Goal: Transaction & Acquisition: Purchase product/service

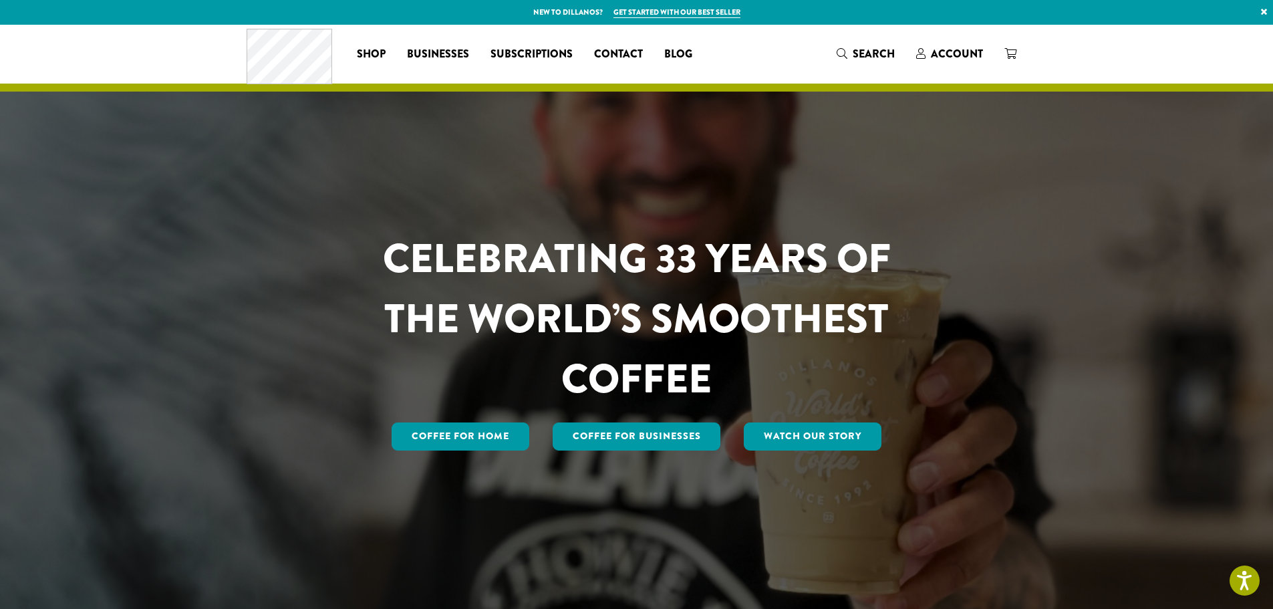
drag, startPoint x: 955, startPoint y: 65, endPoint x: 953, endPoint y: 57, distance: 7.6
click at [956, 64] on div "Coffee All Coffees Best Sellers Blends Single Origins Dillanos Limited Organic …" at bounding box center [637, 53] width 780 height 55
click at [953, 57] on span "Account" at bounding box center [957, 53] width 52 height 15
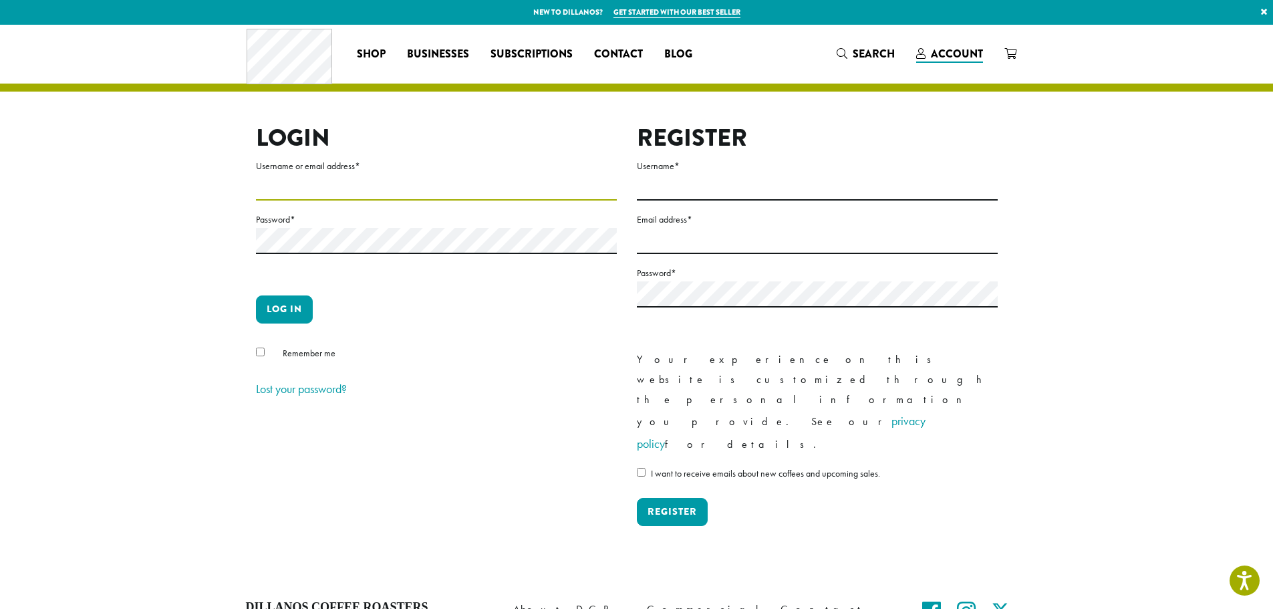
click at [373, 185] on input "Username or email address *" at bounding box center [436, 187] width 361 height 26
type input "**********"
click at [320, 225] on label "Password *" at bounding box center [436, 219] width 361 height 17
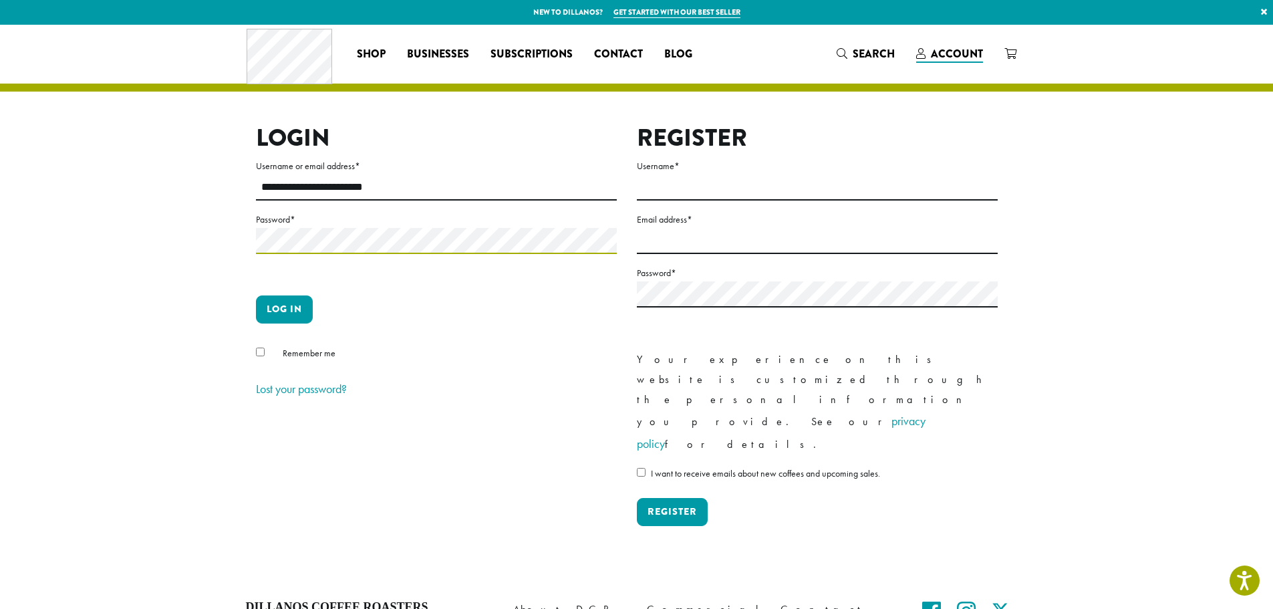
click at [256, 295] on button "Log in" at bounding box center [284, 309] width 57 height 28
click at [295, 310] on button "Log in" at bounding box center [284, 309] width 57 height 28
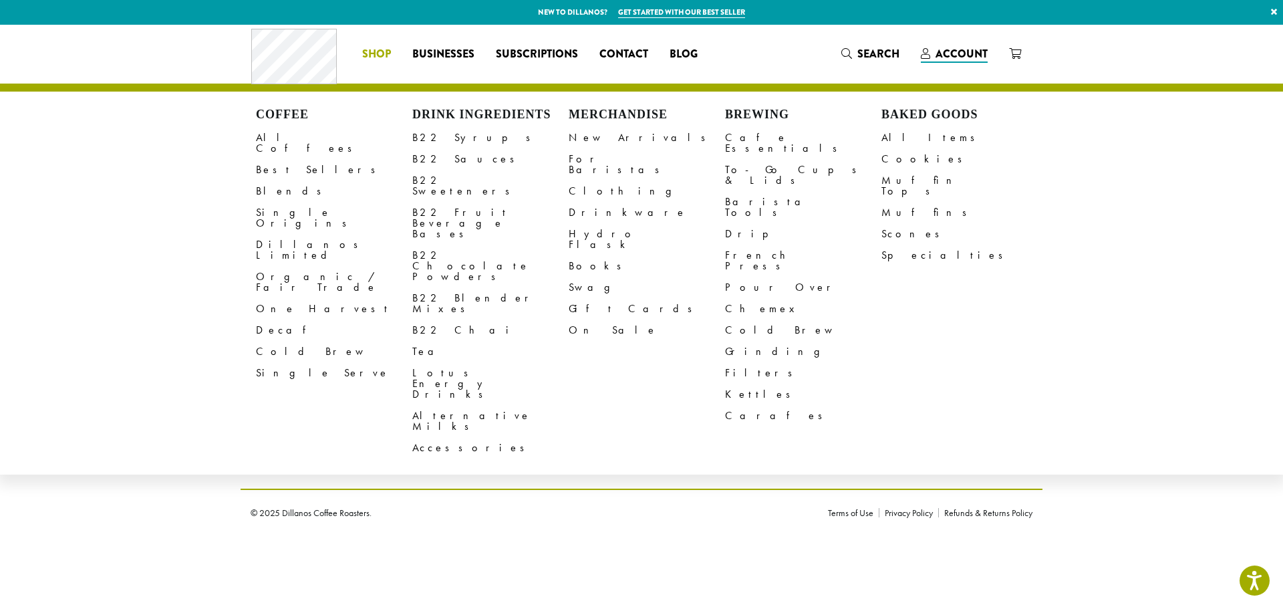
click at [380, 61] on span "Shop" at bounding box center [376, 54] width 29 height 17
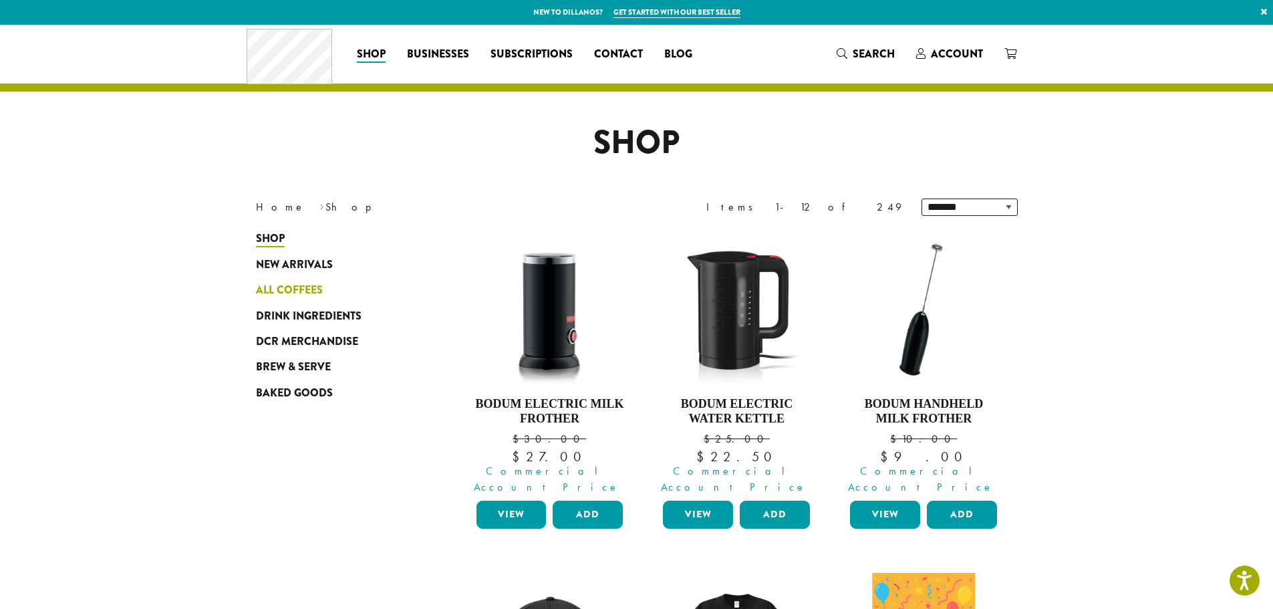
click at [299, 286] on span "All Coffees" at bounding box center [289, 290] width 67 height 17
click at [289, 290] on span "All Coffees" at bounding box center [289, 290] width 67 height 17
click at [309, 283] on span "All Coffees" at bounding box center [289, 290] width 67 height 17
click at [310, 289] on span "All Coffees" at bounding box center [289, 290] width 67 height 17
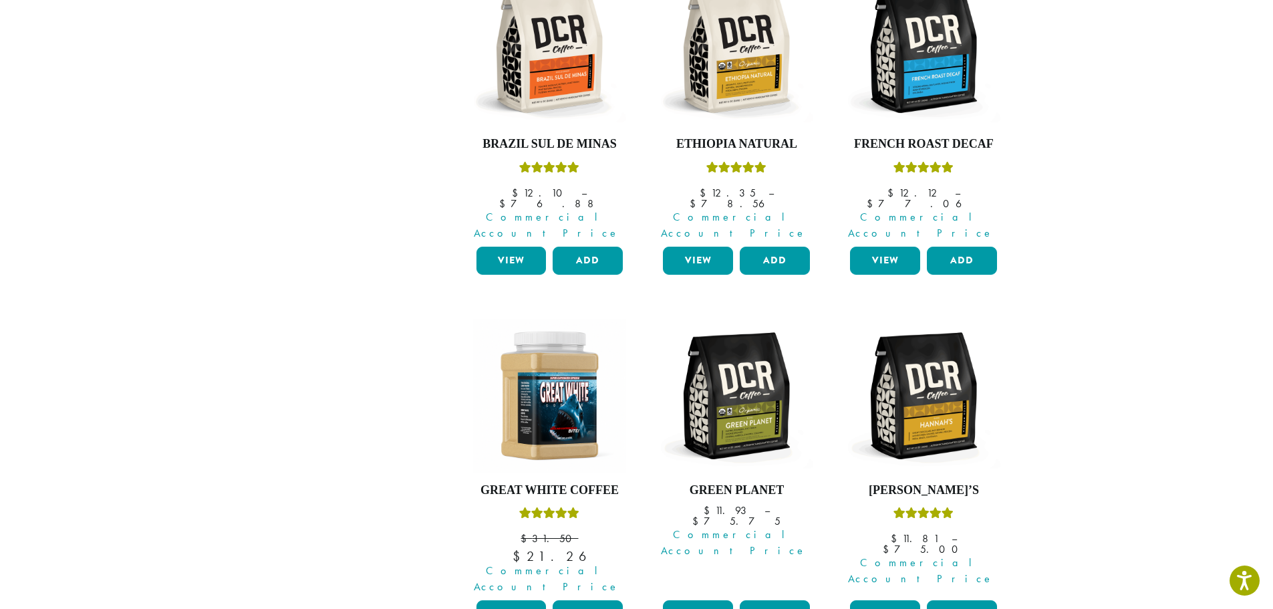
scroll to position [1136, 0]
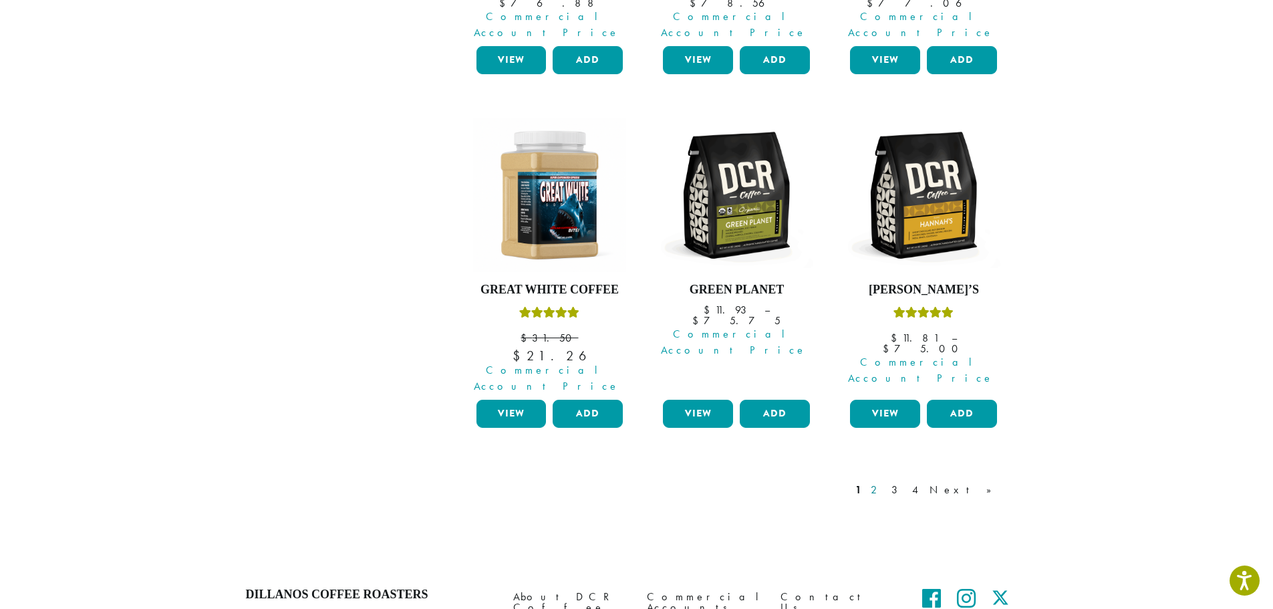
click at [885, 482] on link "2" at bounding box center [876, 490] width 17 height 16
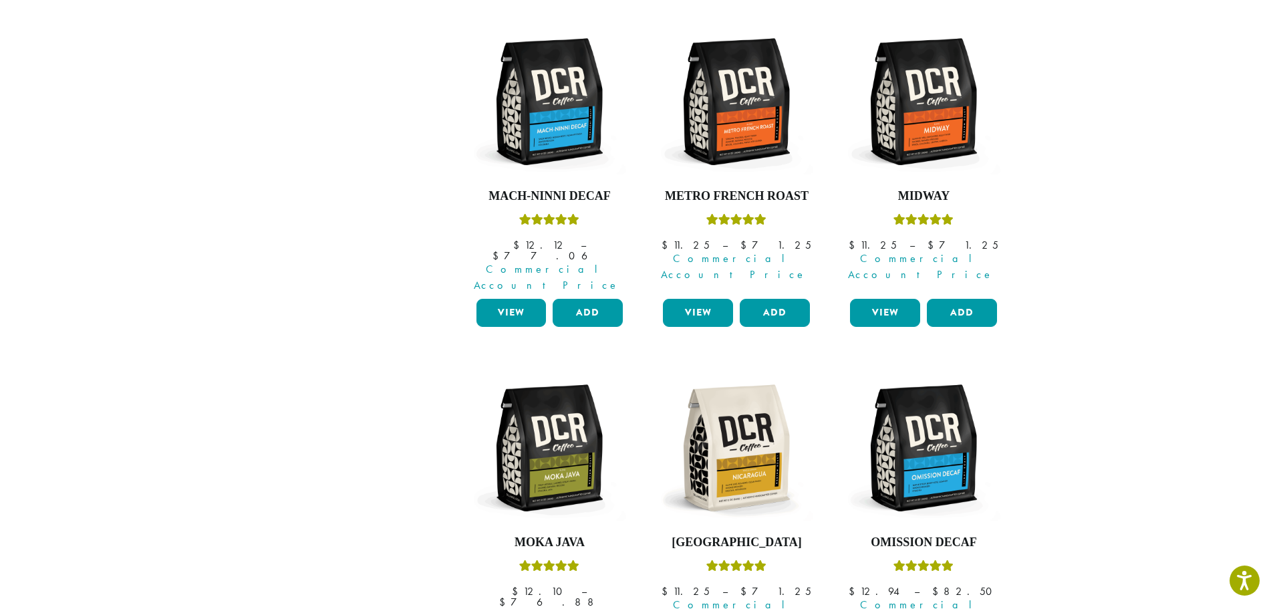
scroll to position [1167, 0]
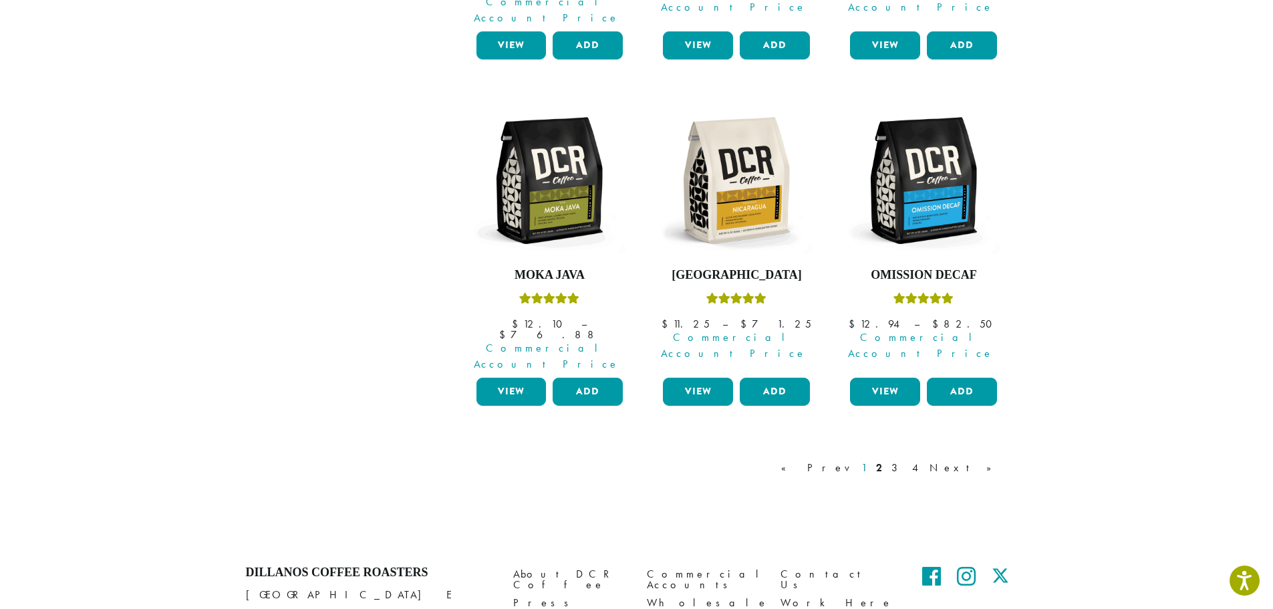
click at [869, 460] on link "1" at bounding box center [864, 468] width 11 height 16
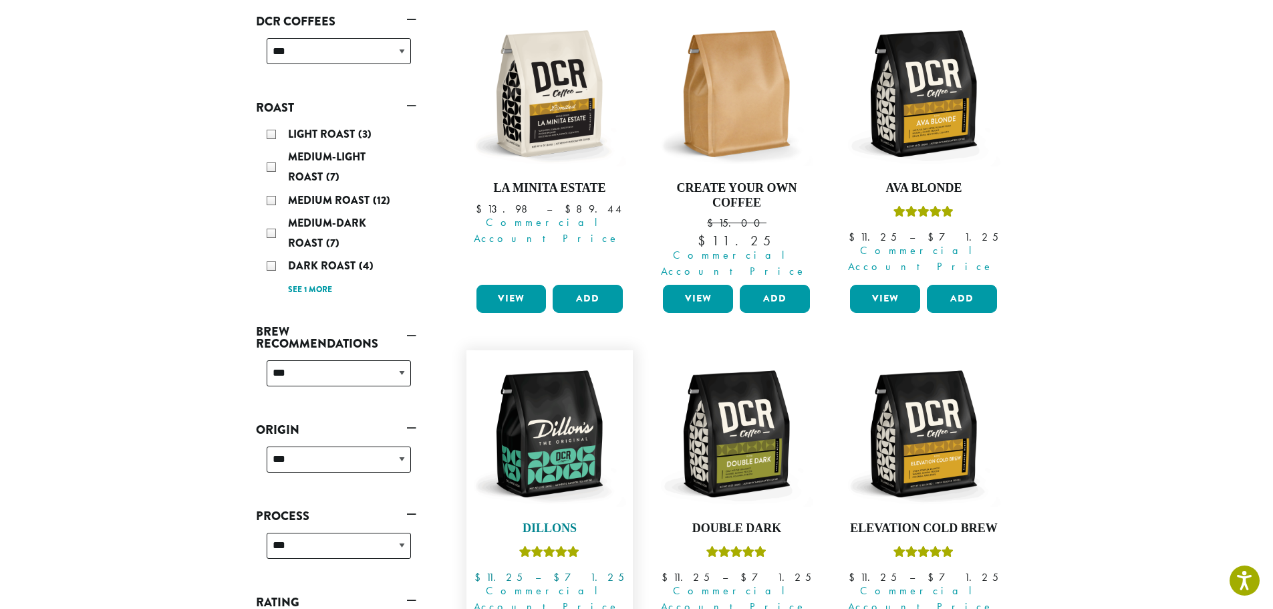
scroll to position [283, 0]
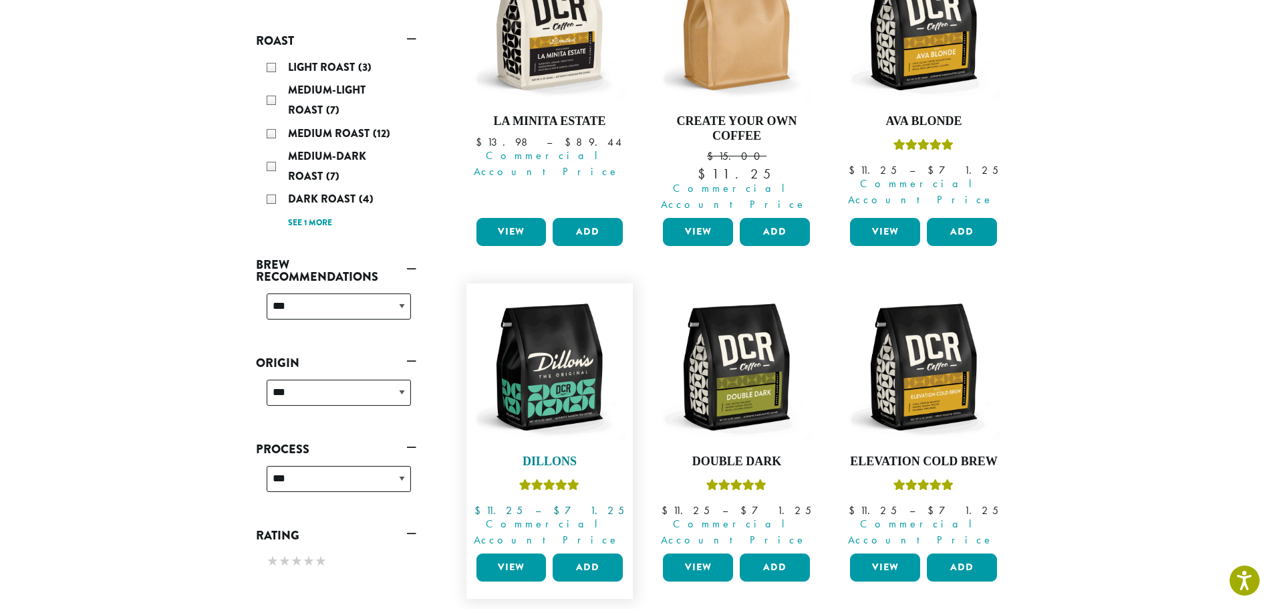
click at [549, 455] on link "Dillons $ 11.25 – $ 71.25 Price range: $11.25 through $71.25 Commercial Account…" at bounding box center [550, 419] width 154 height 258
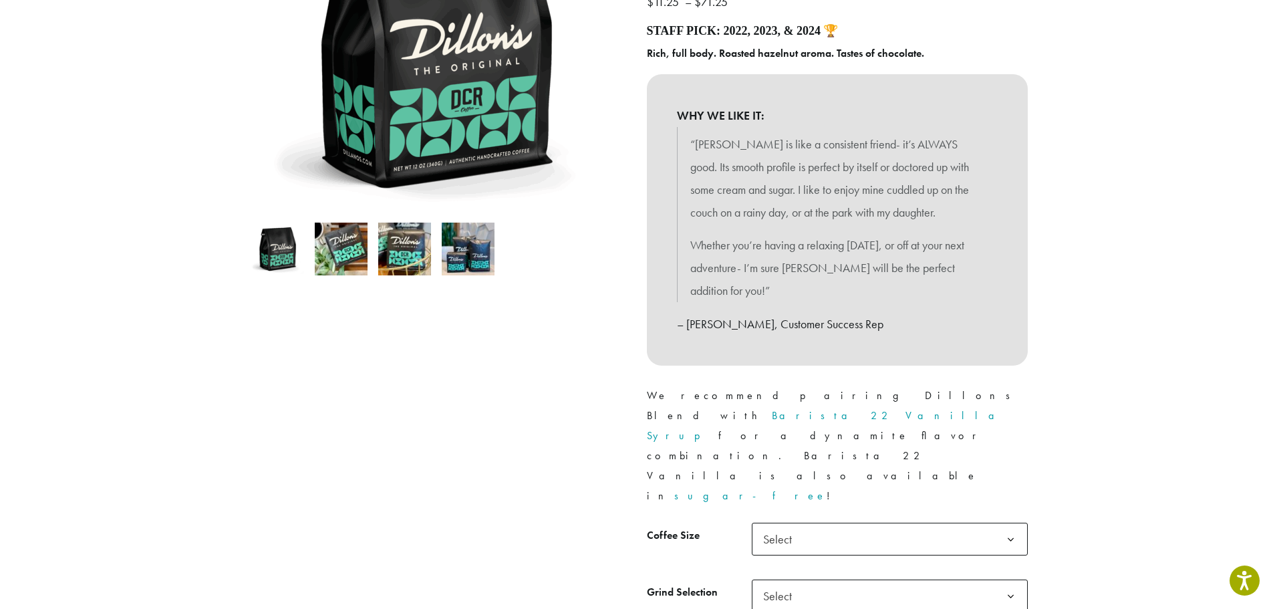
scroll to position [334, 0]
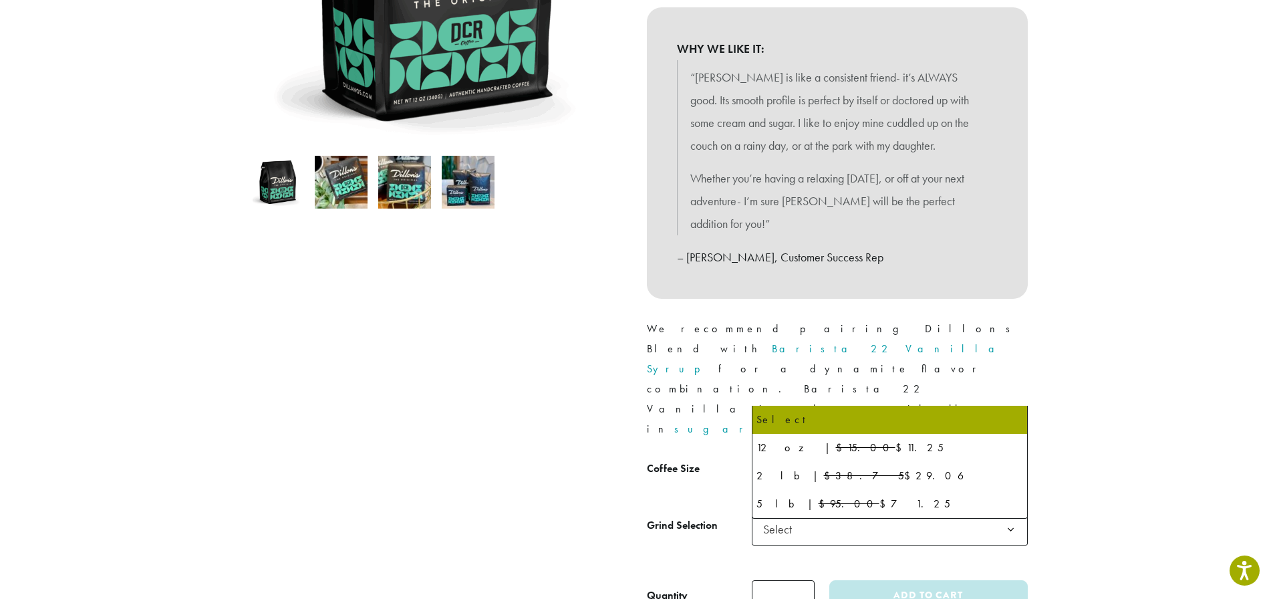
click at [834, 456] on span "Select" at bounding box center [890, 472] width 276 height 33
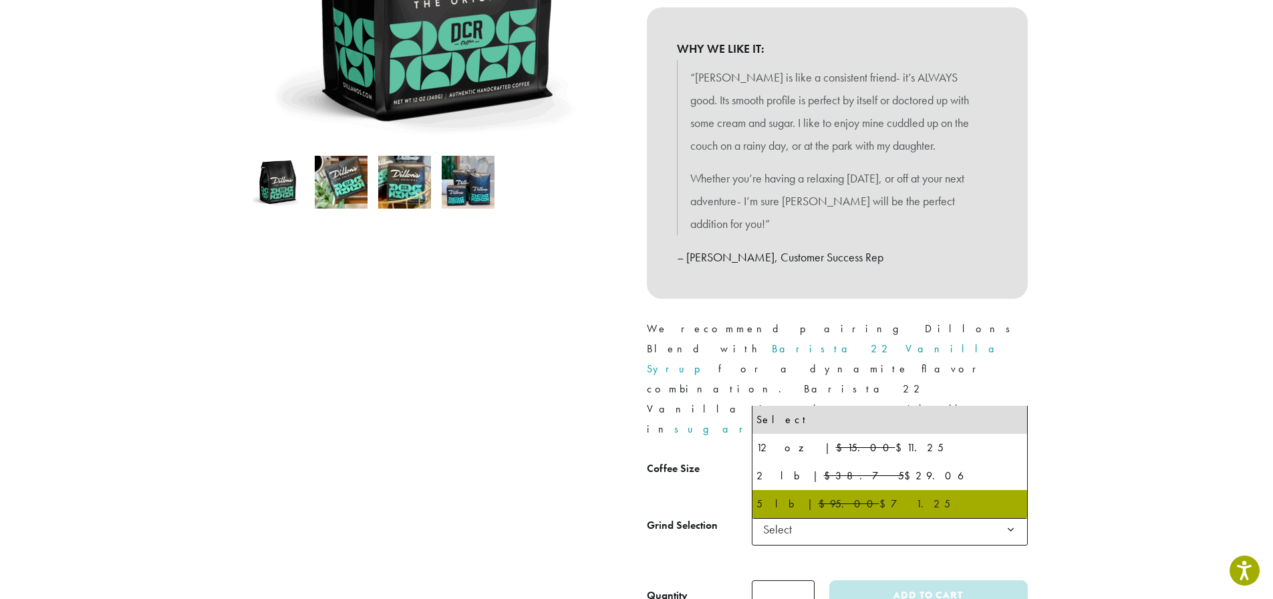
select select "**********"
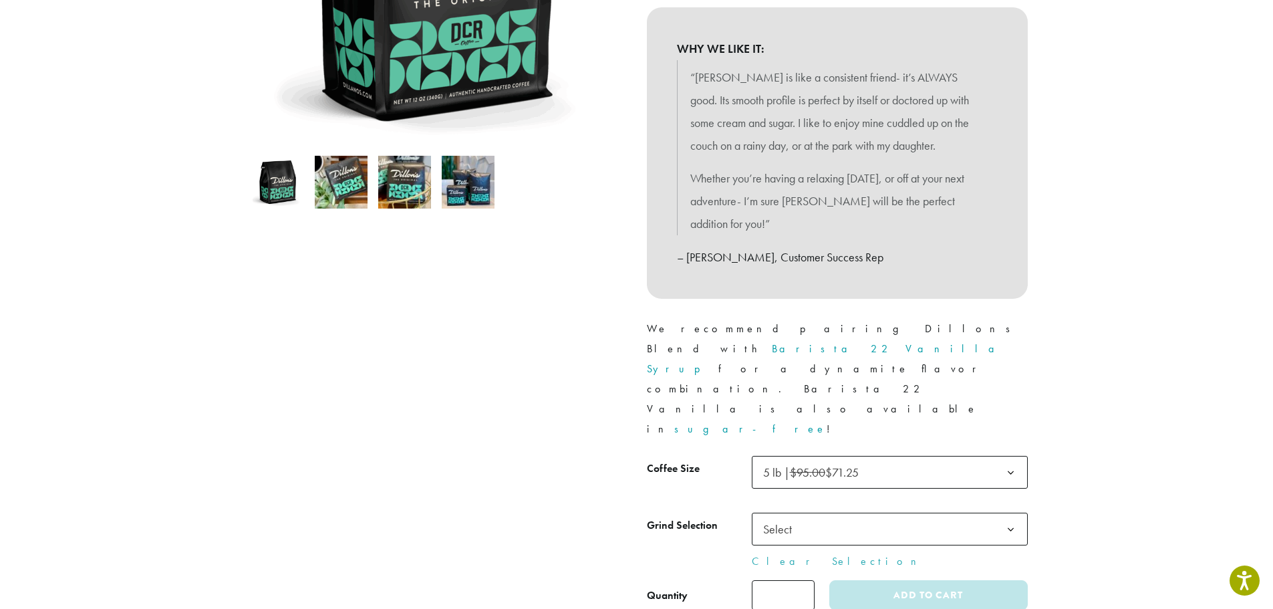
click at [828, 512] on span "Select" at bounding box center [890, 528] width 276 height 33
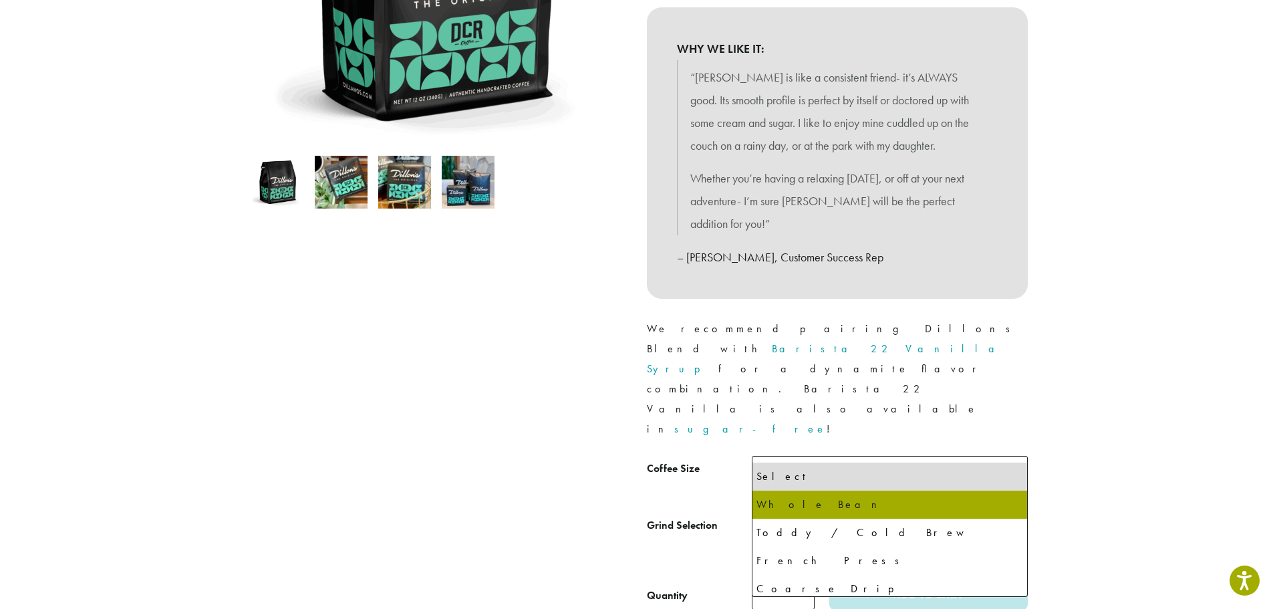
select select "**********"
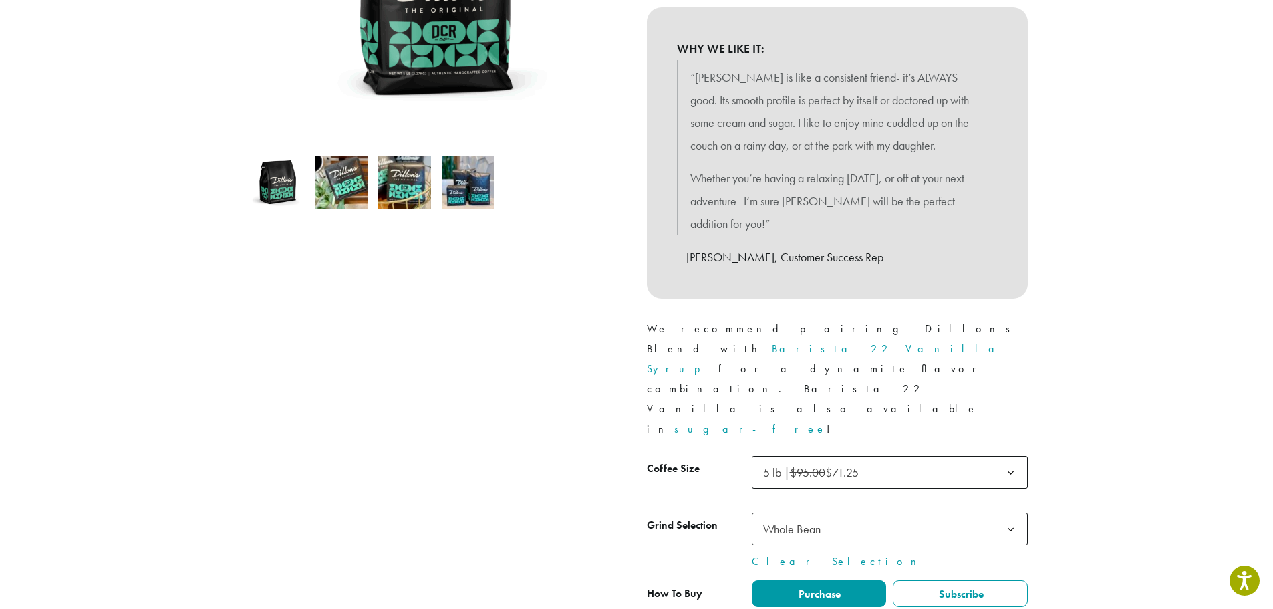
type input "*"
click at [815, 587] on span "Purchase" at bounding box center [818, 594] width 44 height 14
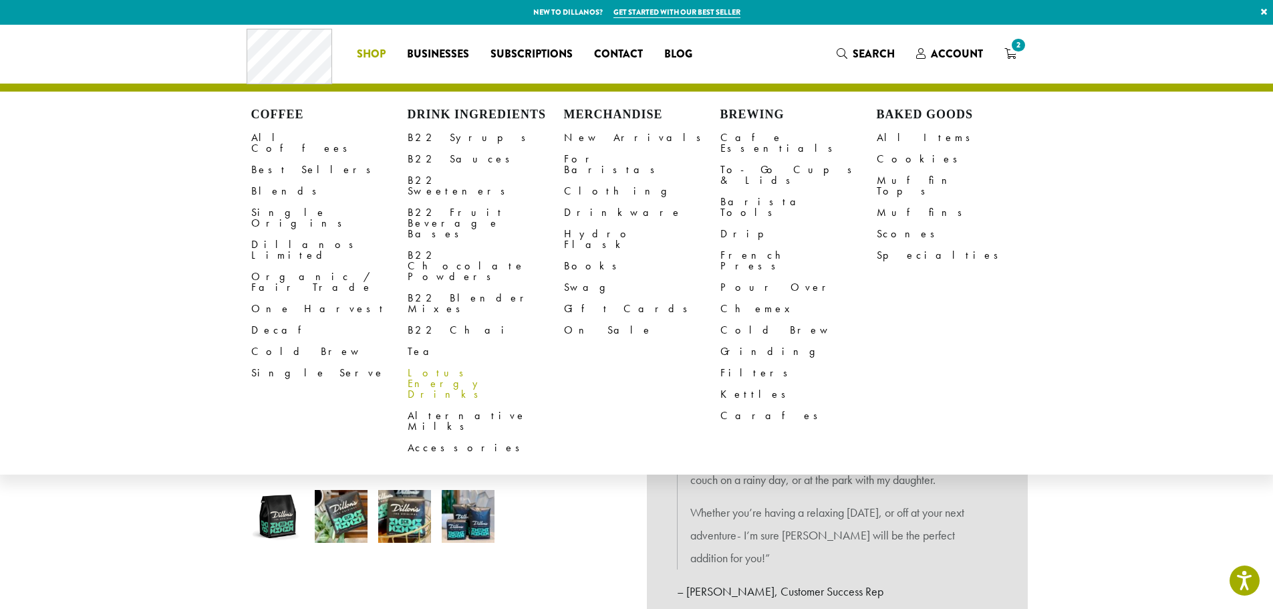
click at [448, 362] on link "Lotus Energy Drinks" at bounding box center [486, 383] width 156 height 43
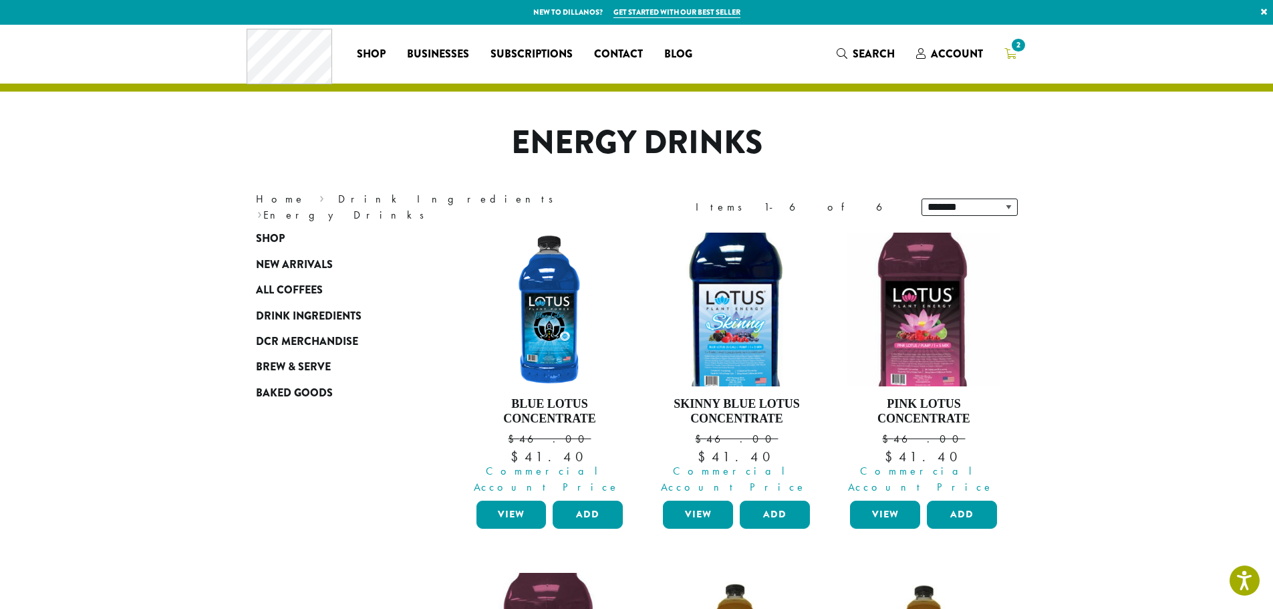
click at [1010, 49] on icon "2" at bounding box center [1010, 53] width 12 height 11
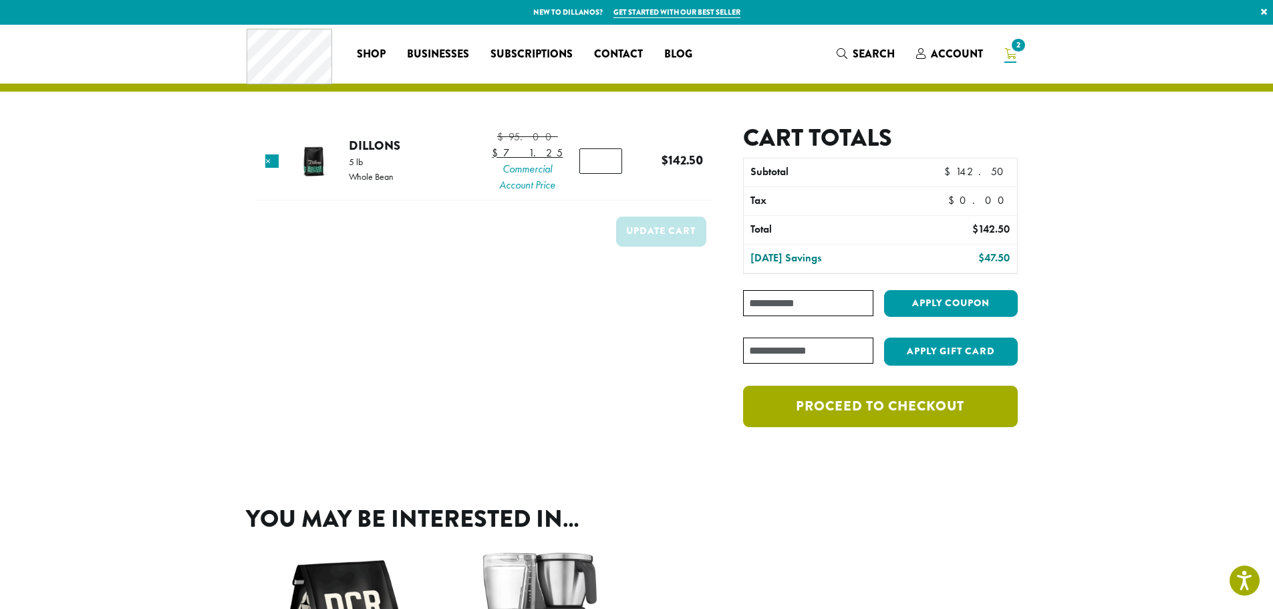
click at [877, 403] on link "Proceed to checkout" at bounding box center [880, 406] width 274 height 41
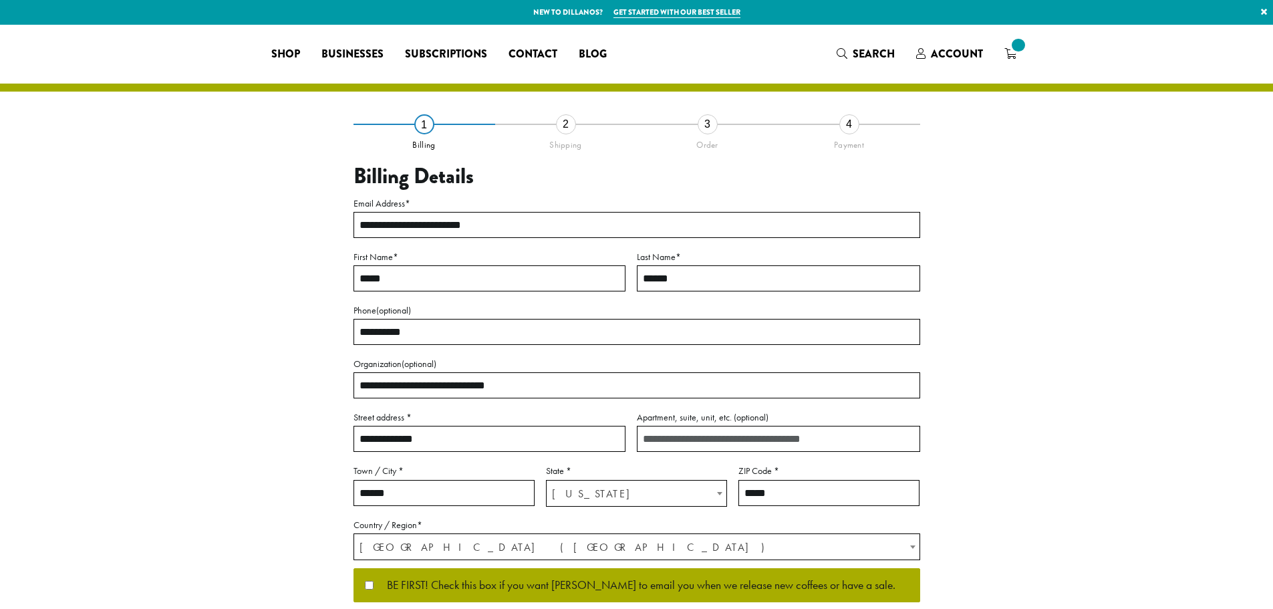
select select "**"
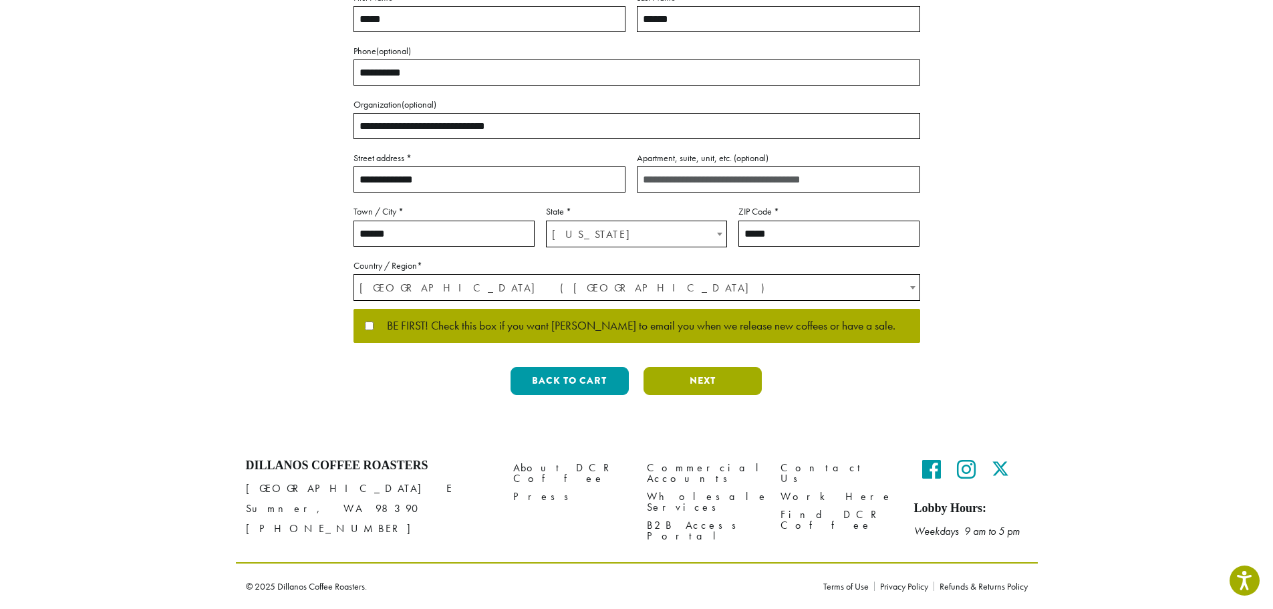
click at [694, 381] on button "Next" at bounding box center [702, 381] width 118 height 28
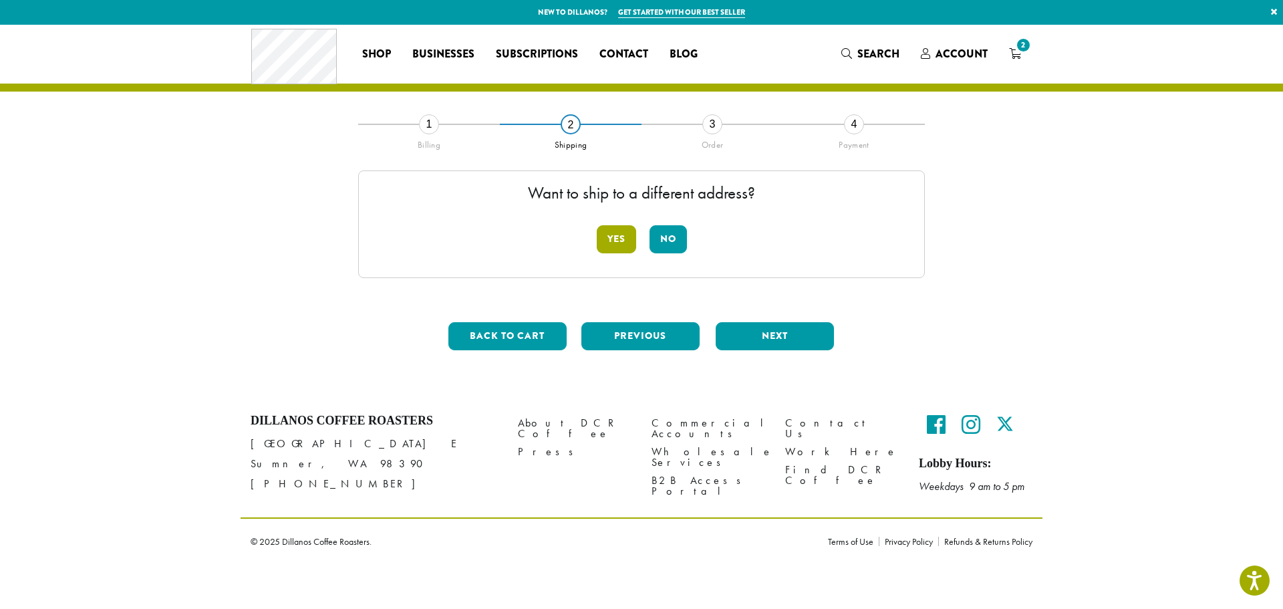
click at [616, 240] on button "Yes" at bounding box center [616, 239] width 39 height 28
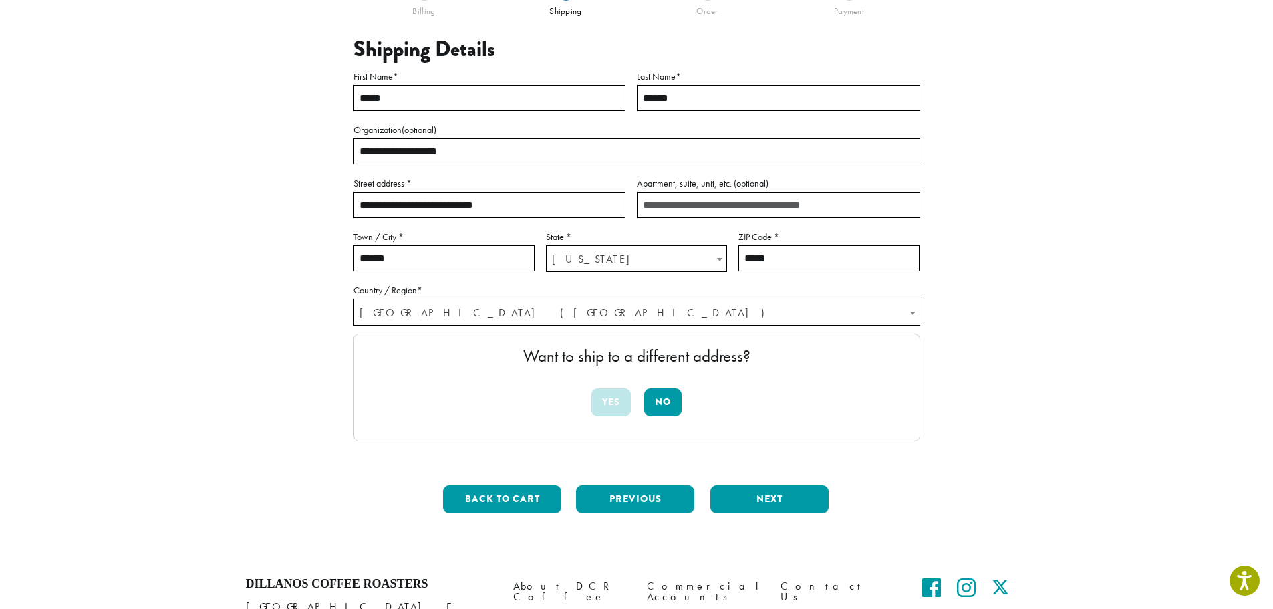
scroll to position [200, 0]
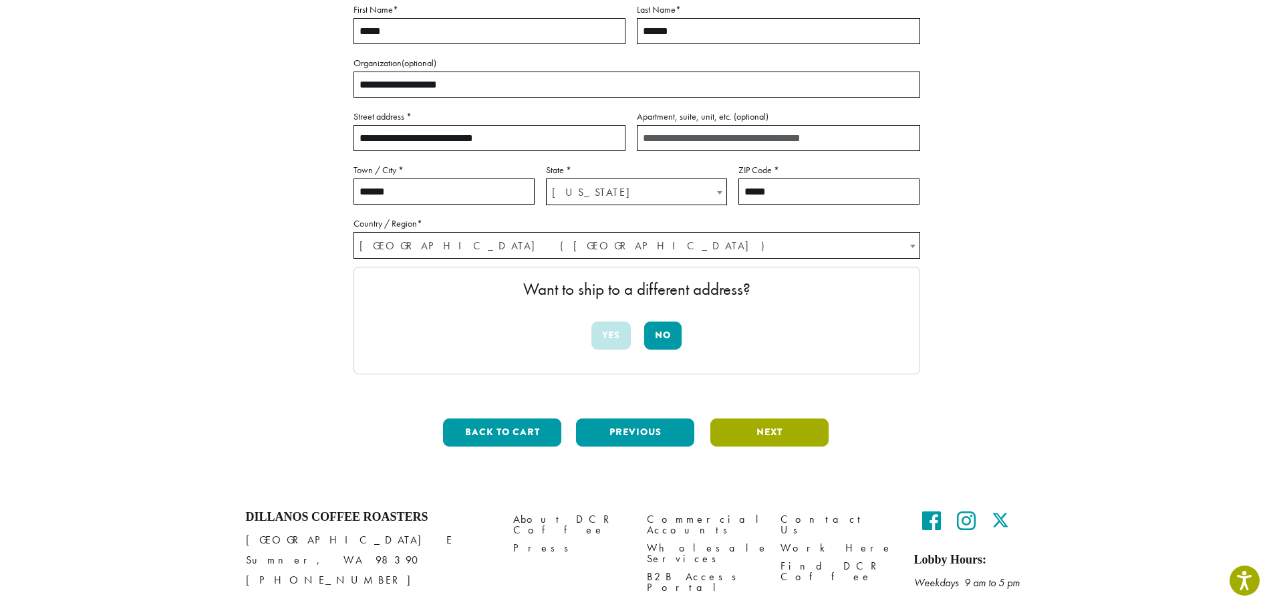
click at [767, 434] on button "Next" at bounding box center [769, 432] width 118 height 28
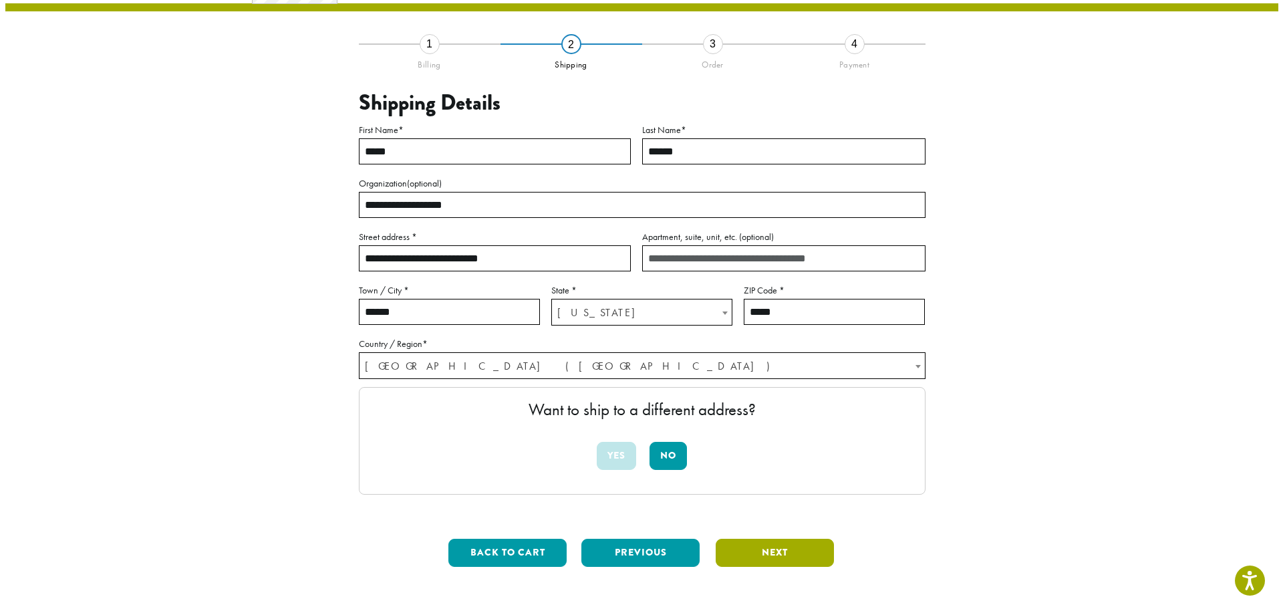
scroll to position [77, 0]
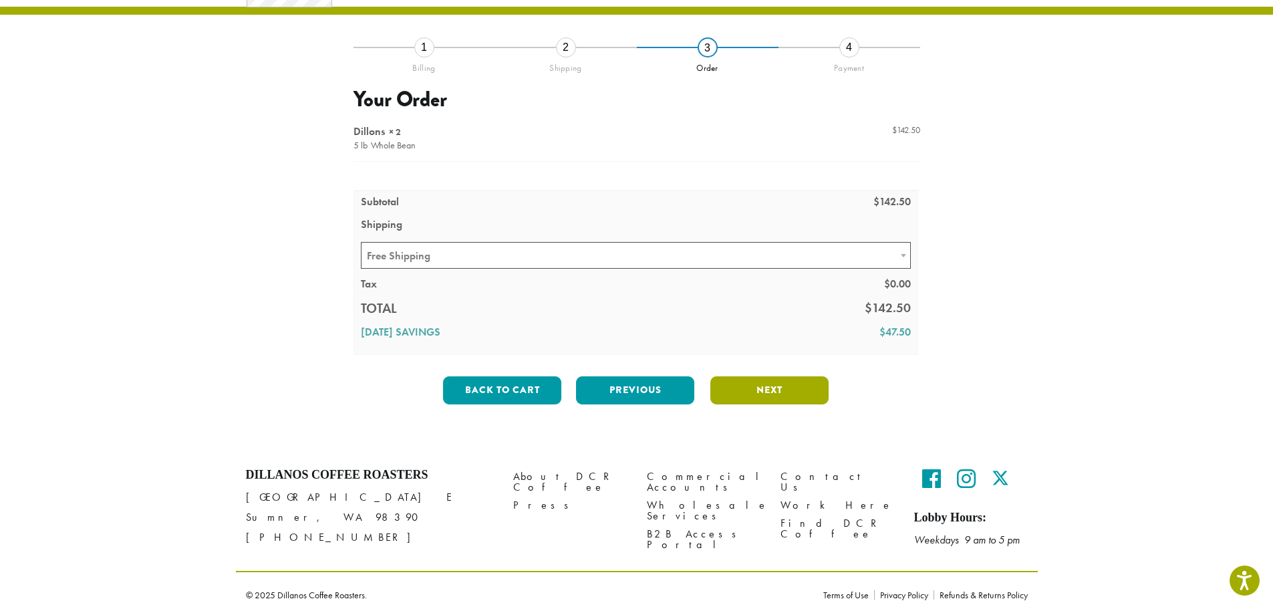
click at [734, 390] on button "Next" at bounding box center [769, 390] width 118 height 28
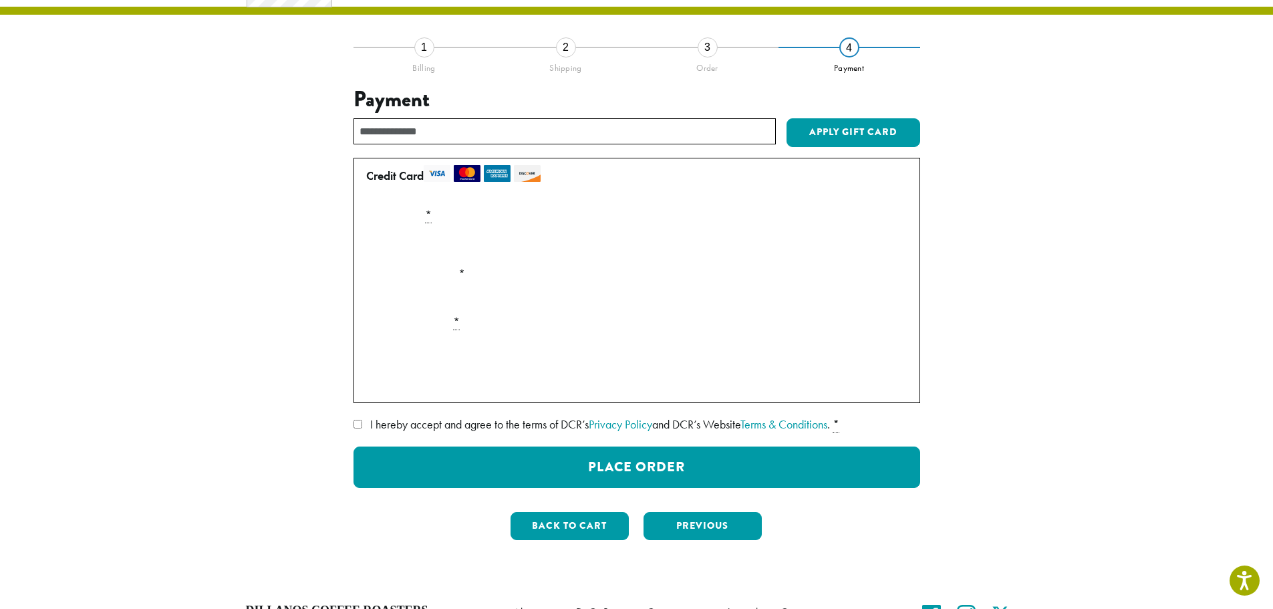
click at [360, 416] on label "I hereby accept and agree to the terms of DCR’s Privacy Policy and DCR’s Websit…" at bounding box center [636, 424] width 567 height 21
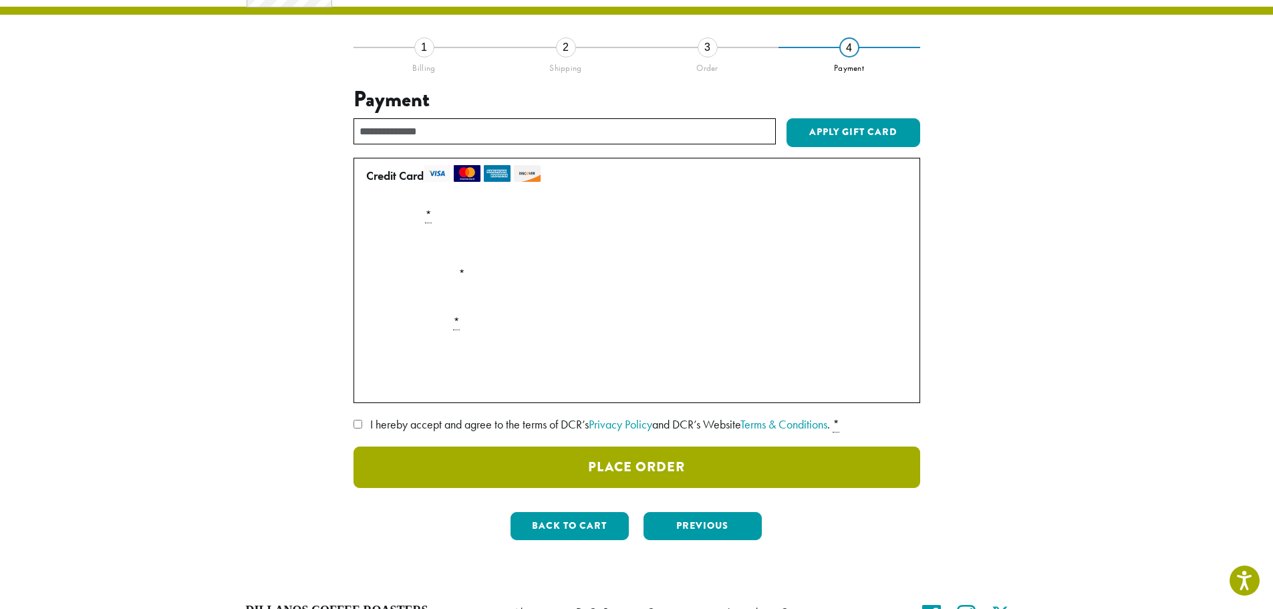
click at [659, 468] on button "Place Order" at bounding box center [636, 466] width 567 height 41
